Goal: Information Seeking & Learning: Learn about a topic

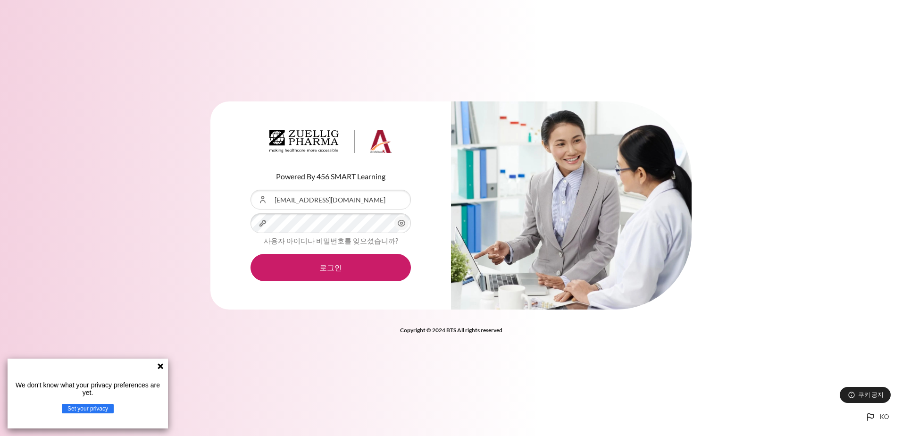
click at [251, 254] on button "로그인" at bounding box center [331, 267] width 160 height 27
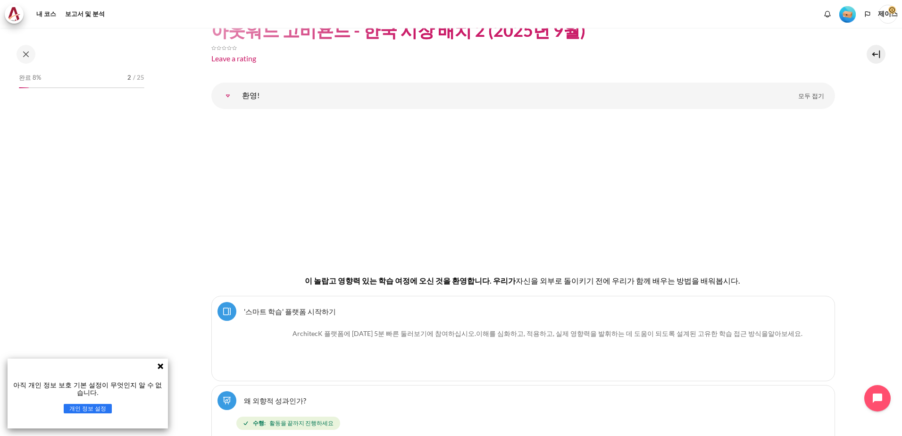
scroll to position [83, 0]
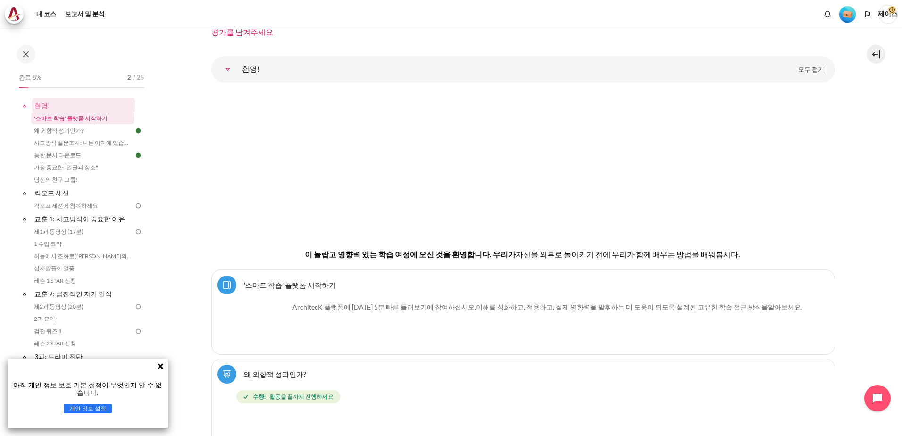
click at [90, 121] on link "'스마트 학습' 플랫폼 시작하기" at bounding box center [82, 118] width 103 height 11
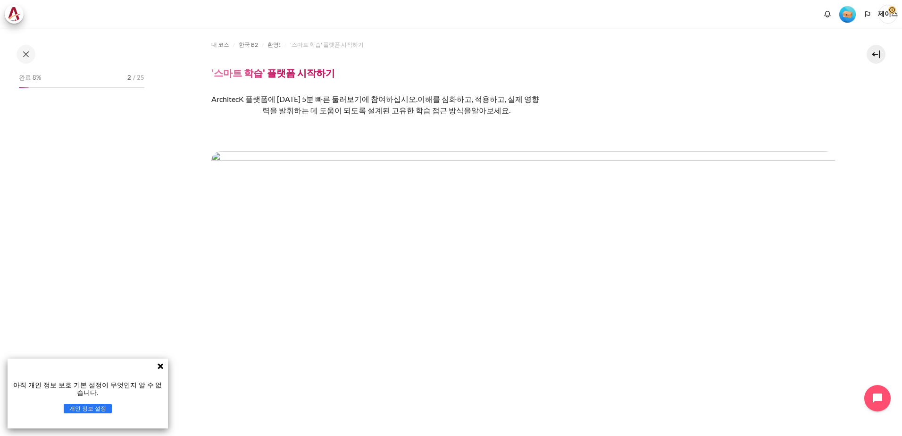
click at [160, 364] on icon at bounding box center [161, 366] width 8 height 8
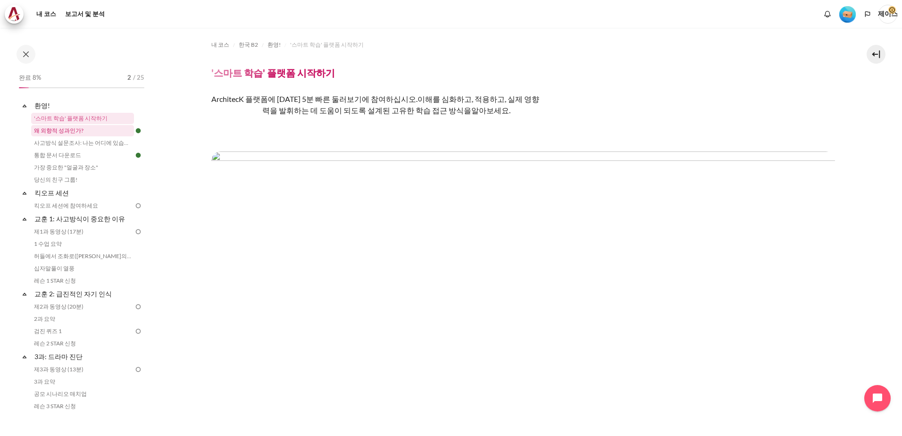
click at [77, 130] on link "왜 외향적 성과인가?" at bounding box center [82, 130] width 103 height 11
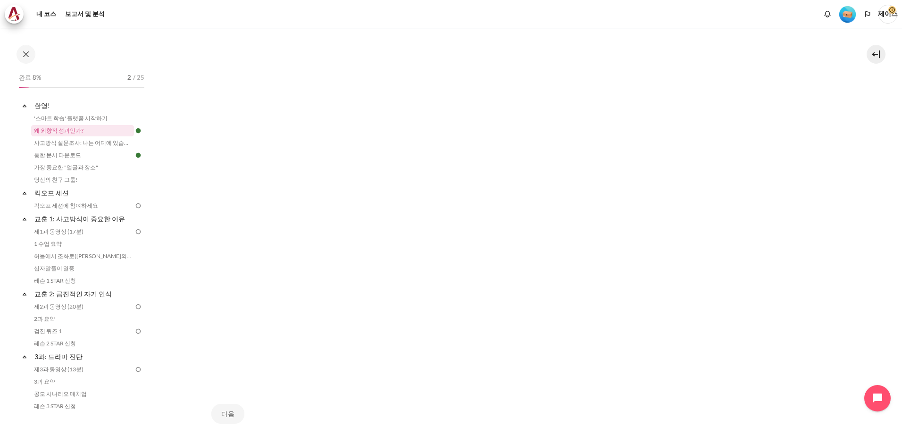
scroll to position [309, 0]
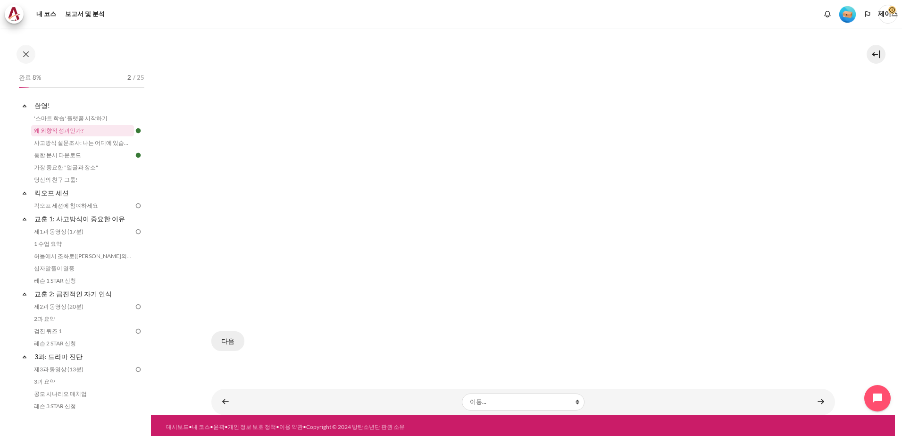
click at [230, 338] on button "다음" at bounding box center [227, 341] width 33 height 20
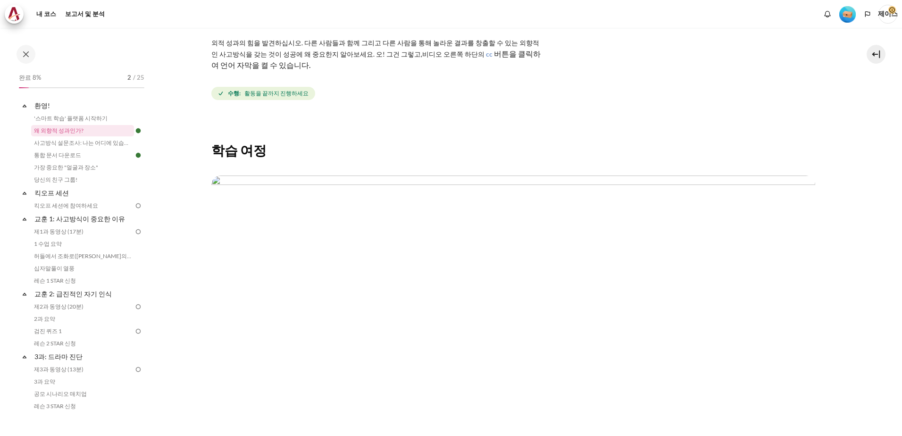
scroll to position [236, 0]
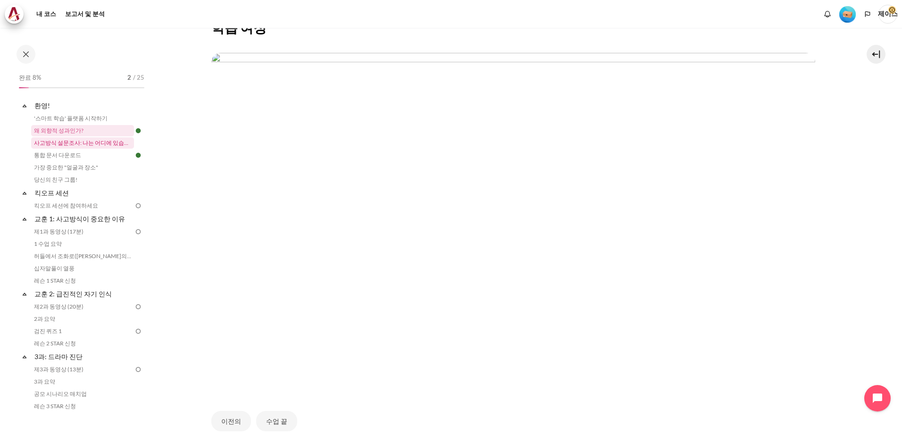
click at [101, 147] on link "사고방식 설문조사: 나는 어디에 있습니까?" at bounding box center [82, 142] width 103 height 11
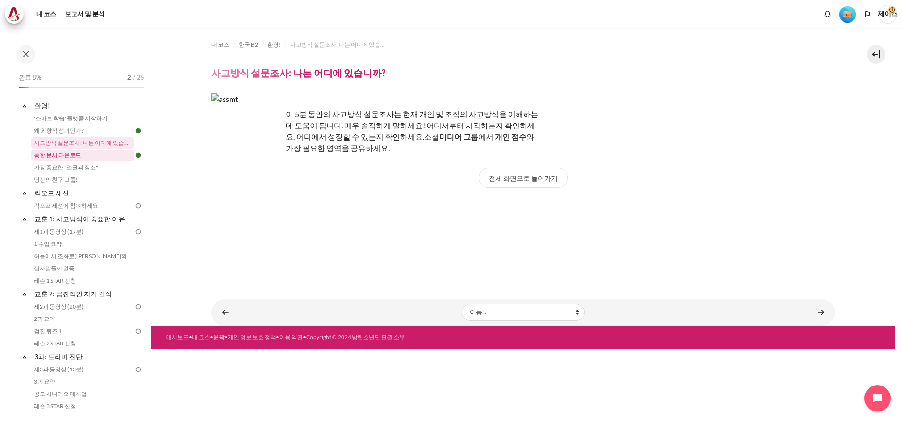
click at [67, 152] on link "통합 문서 다운로드" at bounding box center [82, 155] width 103 height 11
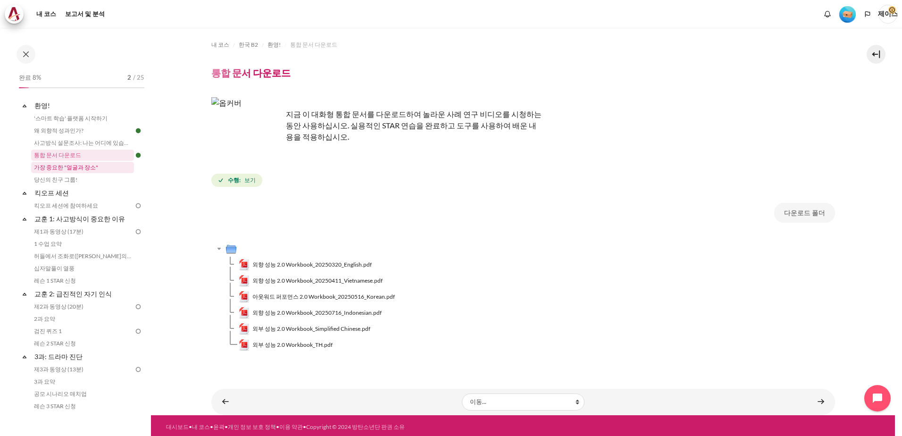
click at [101, 167] on link "가장 중요한 "얼굴과 장소"" at bounding box center [82, 167] width 103 height 11
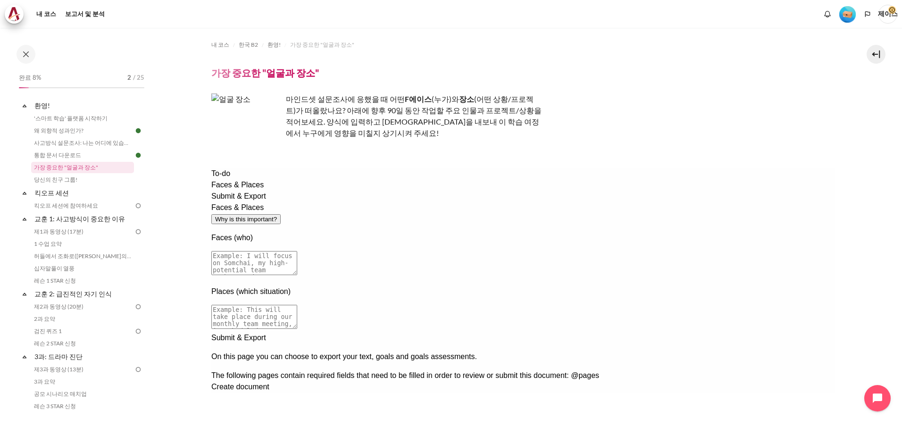
click at [297, 251] on textarea at bounding box center [254, 263] width 86 height 24
click at [238, 189] on span "Faces & Places" at bounding box center [237, 185] width 52 height 8
click at [237, 200] on span "Submit & Export" at bounding box center [238, 196] width 55 height 8
click at [86, 180] on link "당신의 친구 그룹!" at bounding box center [82, 179] width 103 height 11
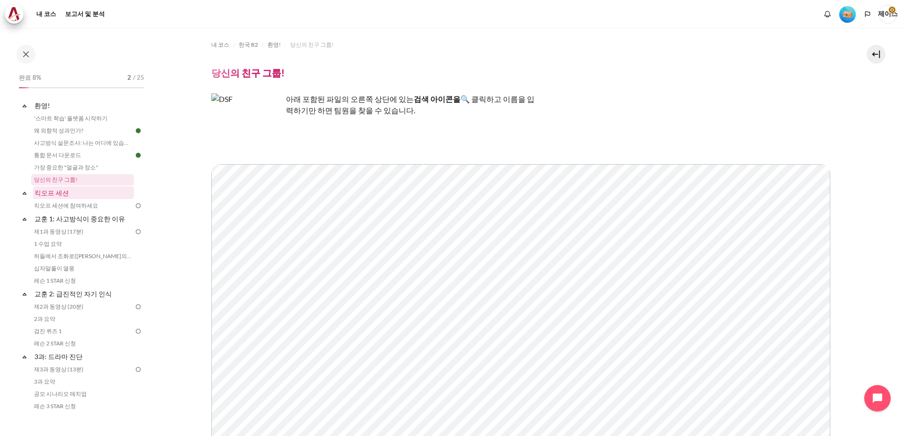
click at [81, 193] on link "킥오프 세션" at bounding box center [83, 192] width 101 height 13
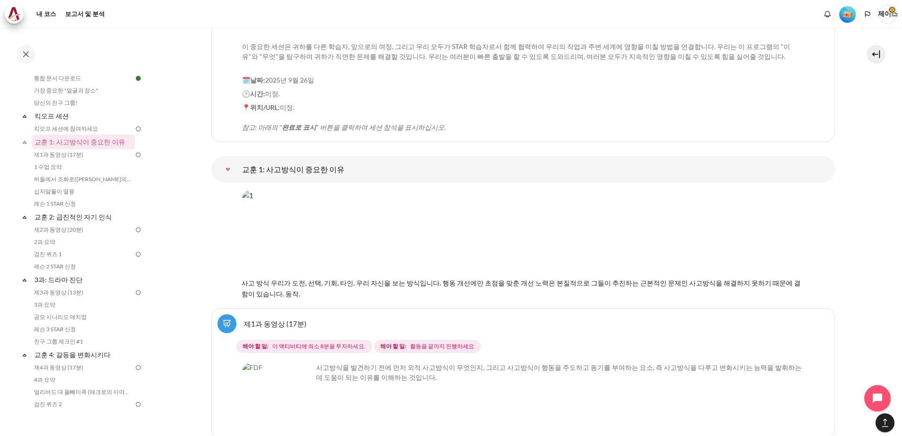
scroll to position [1248, 0]
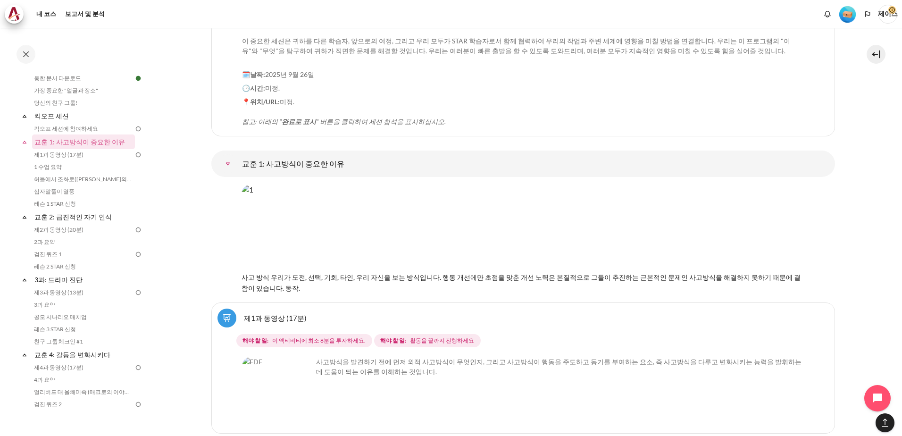
click at [237, 160] on link "교훈 1: 사고방식이 중요한 이유" at bounding box center [228, 163] width 19 height 19
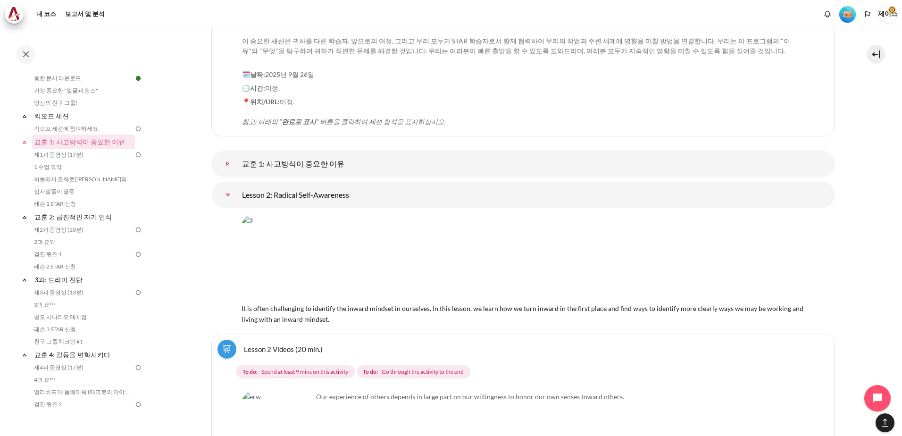
click at [237, 160] on link "교훈 1: 사고방식이 중요한 이유" at bounding box center [228, 163] width 19 height 19
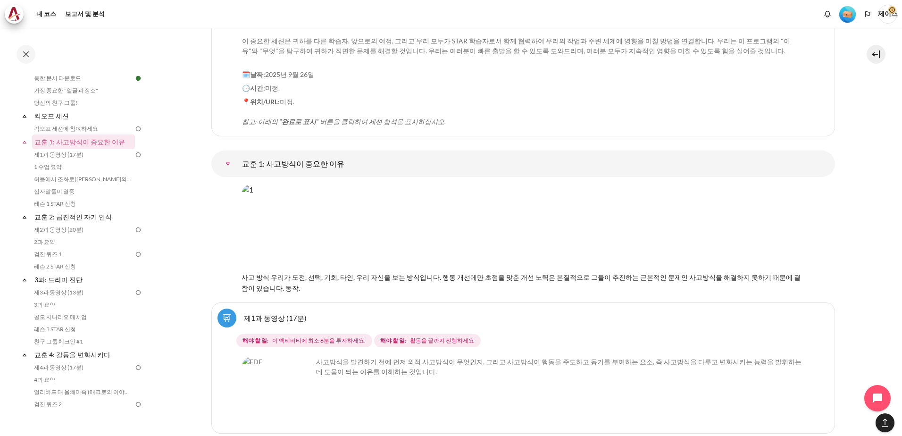
click at [445, 234] on img "Content" at bounding box center [516, 228] width 549 height 86
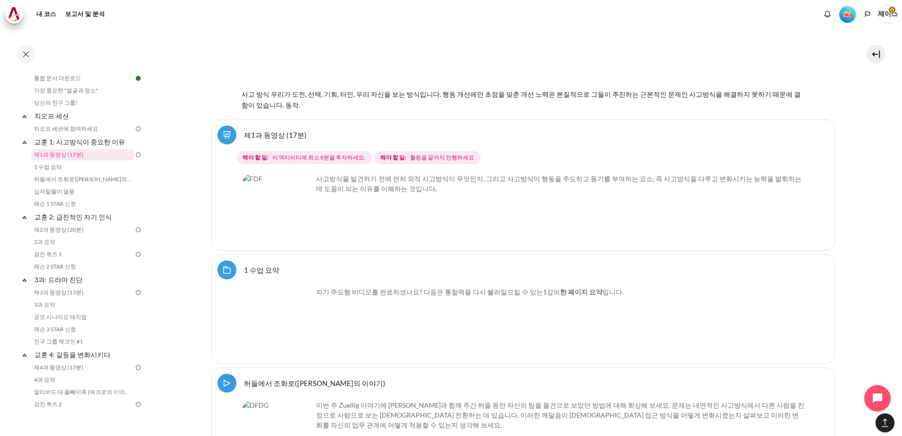
scroll to position [1437, 0]
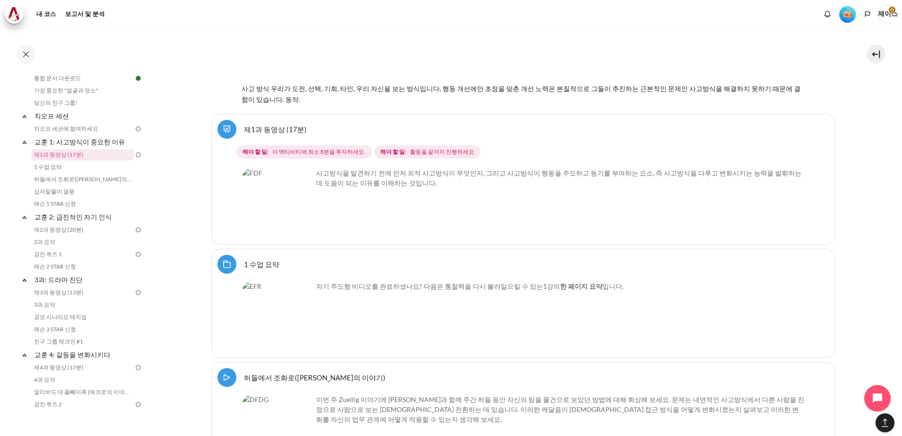
click at [300, 217] on img "Content" at bounding box center [277, 203] width 71 height 71
click at [820, 242] on div "Select activity Lesson 1 Videos (17 min.) 제1과 동영상 (17분) 해야 할 일:" at bounding box center [523, 179] width 624 height 131
click at [279, 146] on span "해야 할 일: 이 액티비티에 최소 8분을 투자하세요." at bounding box center [304, 151] width 136 height 13
click at [301, 218] on img "Content" at bounding box center [277, 203] width 71 height 71
click at [306, 335] on img "Content" at bounding box center [277, 316] width 71 height 71
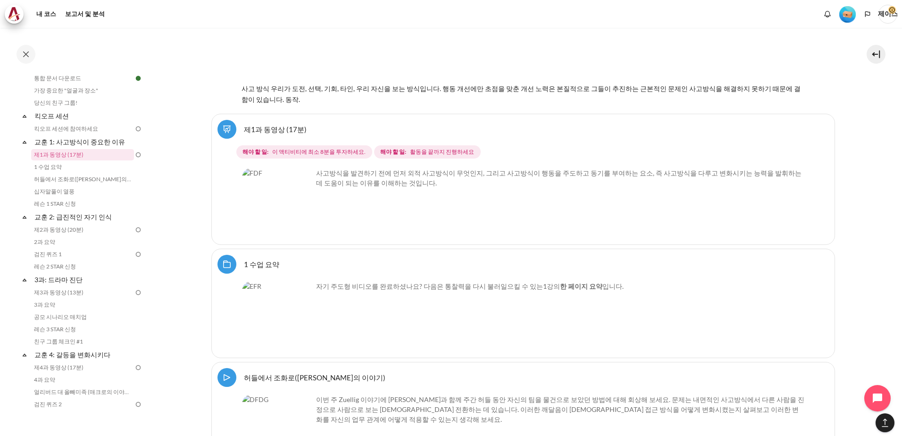
click at [303, 336] on img "Content" at bounding box center [277, 316] width 71 height 71
click at [56, 164] on link "1 수업 요약" at bounding box center [82, 166] width 103 height 11
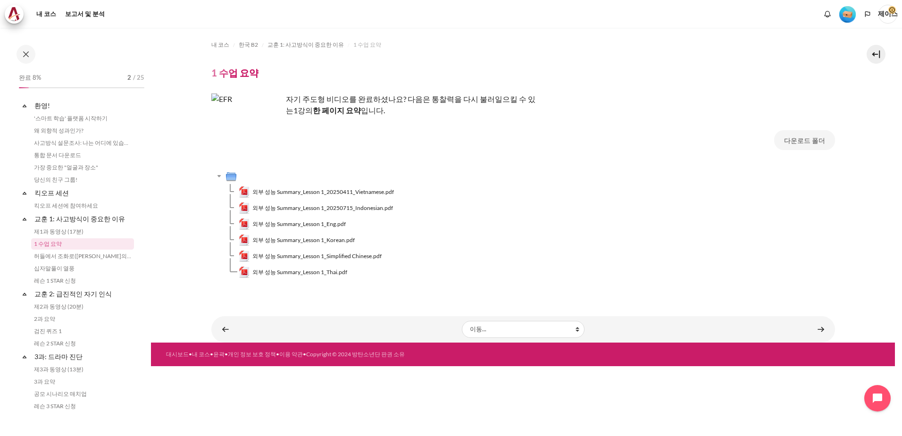
scroll to position [3, 0]
click at [315, 240] on span "외부 성능 Summary_Lesson 1_Korean.pdf" at bounding box center [303, 240] width 102 height 8
click at [308, 240] on span "외부 성능 Summary_Lesson 1_Korean.pdf" at bounding box center [303, 240] width 102 height 8
click at [326, 240] on span "외부 성능 Summary_Lesson 1_Korean.pdf" at bounding box center [303, 240] width 102 height 8
click at [67, 254] on link "허들에서 조화로([PERSON_NAME]의 이야기)" at bounding box center [82, 252] width 103 height 11
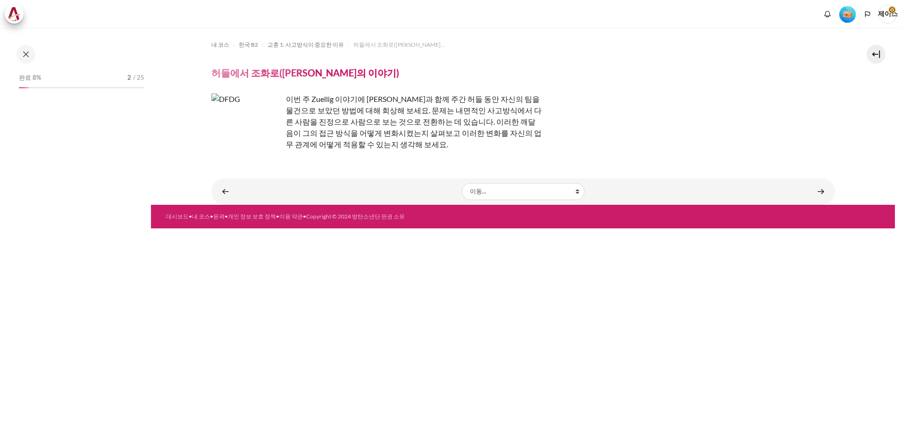
scroll to position [16, 0]
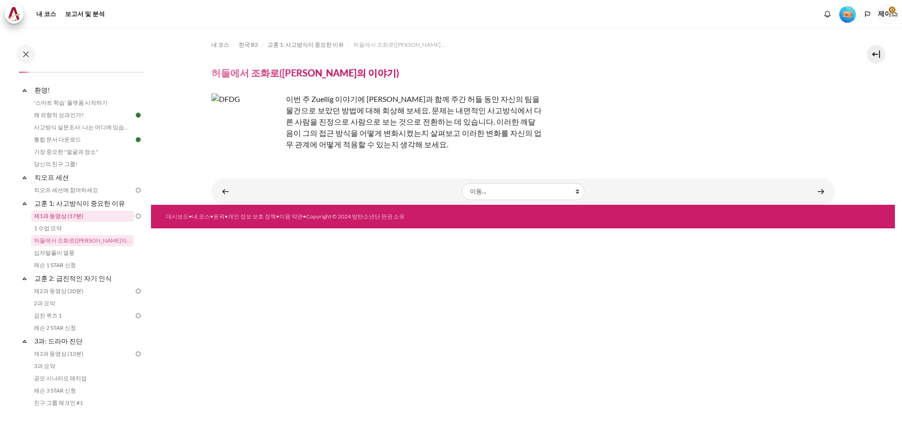
click at [77, 211] on link "제1과 동영상 (17분)" at bounding box center [82, 215] width 103 height 11
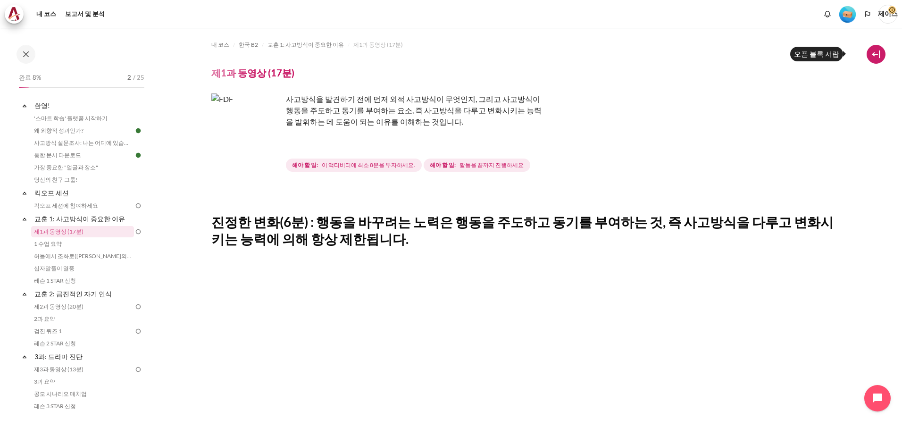
click at [874, 56] on button at bounding box center [876, 54] width 19 height 19
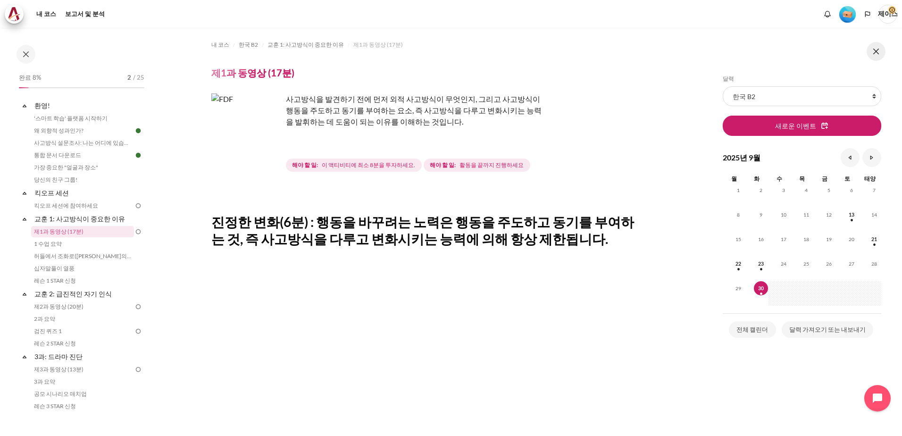
click at [874, 56] on button at bounding box center [876, 51] width 19 height 19
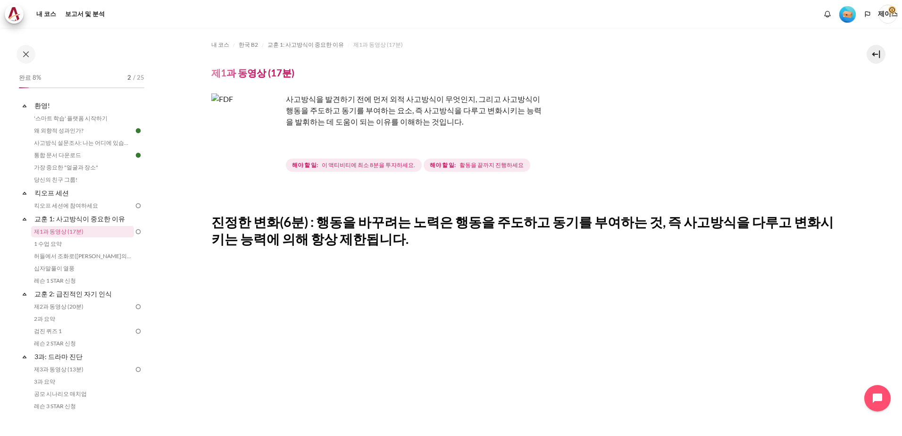
click at [272, 145] on img "콘텐츠" at bounding box center [246, 128] width 71 height 71
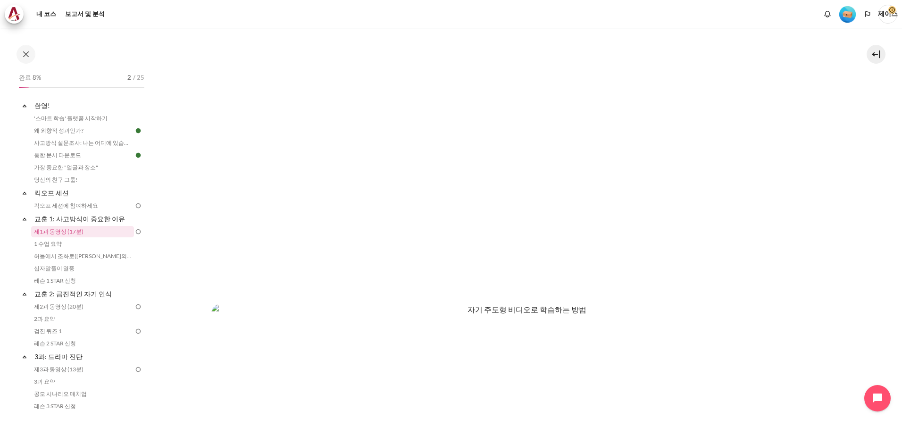
scroll to position [529, 0]
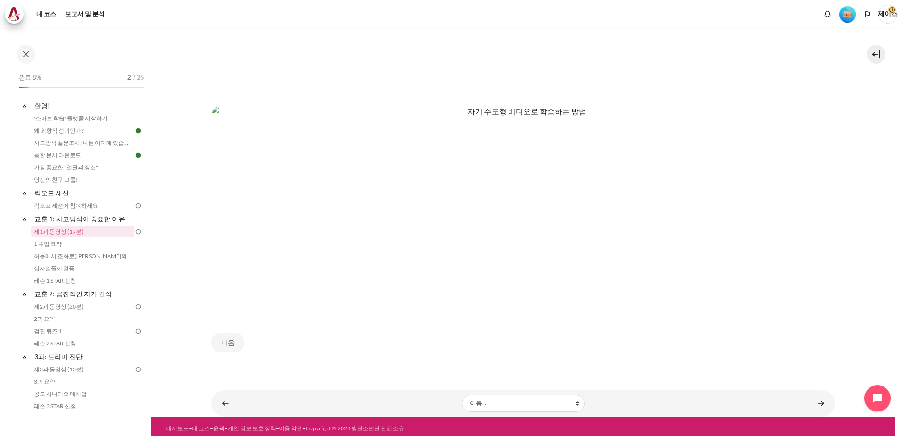
click at [361, 267] on img "콘텐츠" at bounding box center [523, 208] width 624 height 205
click at [236, 336] on button "다음" at bounding box center [227, 343] width 33 height 20
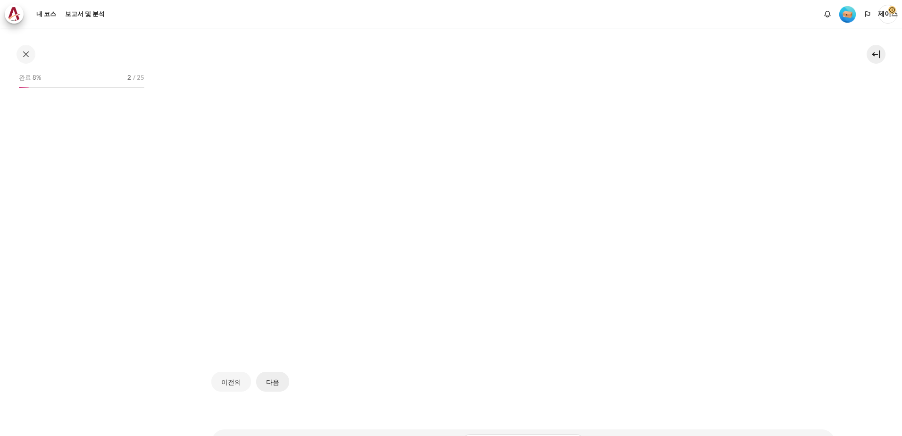
scroll to position [277, 0]
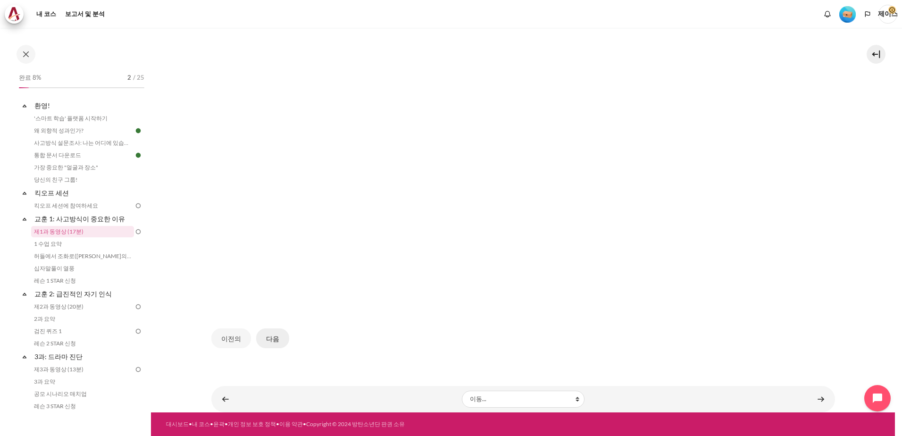
click at [277, 334] on button "다음" at bounding box center [272, 338] width 33 height 20
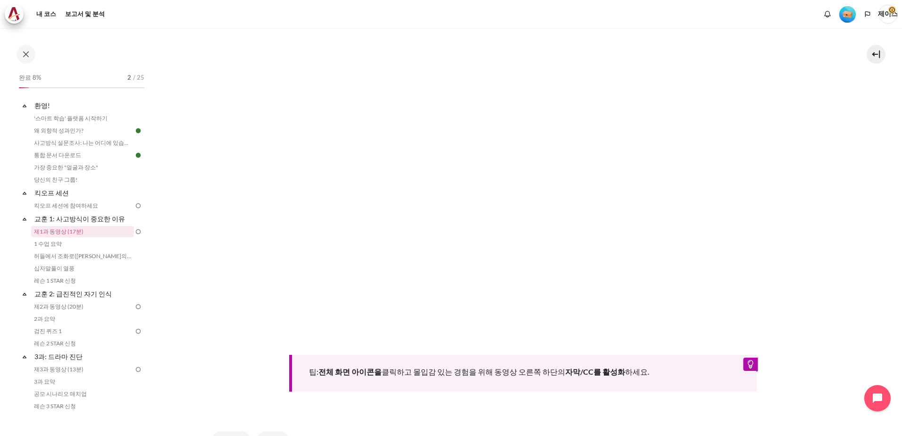
scroll to position [384, 0]
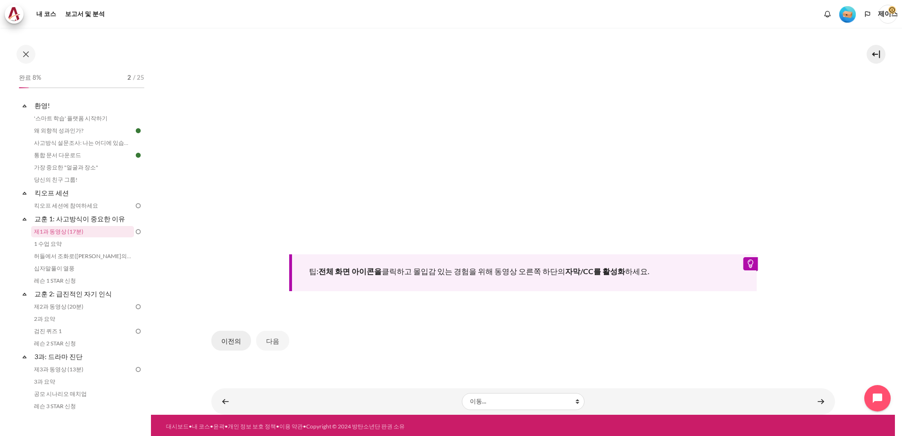
click at [228, 337] on button "이전의" at bounding box center [231, 341] width 40 height 20
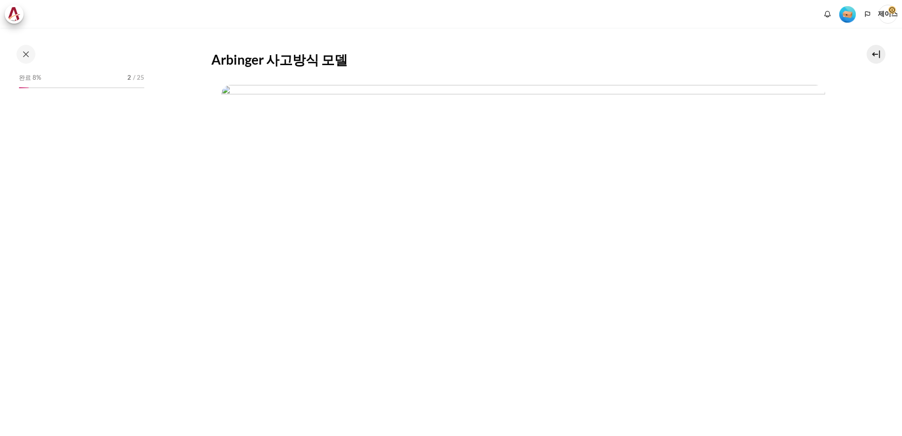
scroll to position [277, 0]
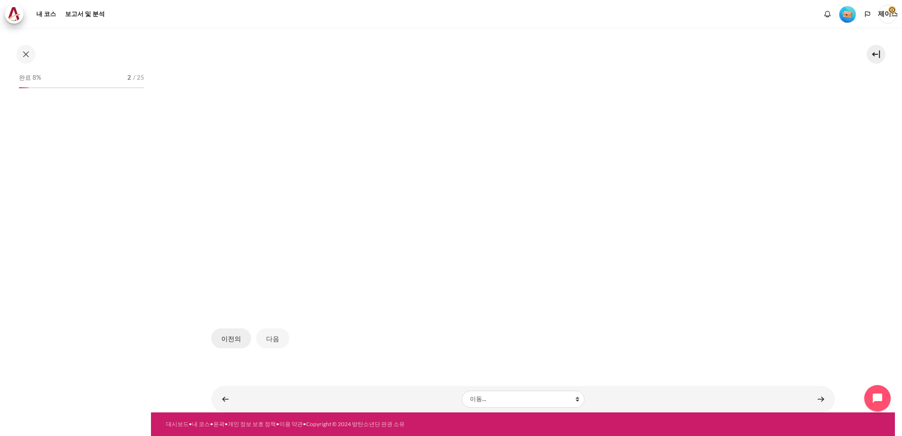
click at [236, 331] on button "이전의" at bounding box center [231, 338] width 40 height 20
